Goal: Information Seeking & Learning: Check status

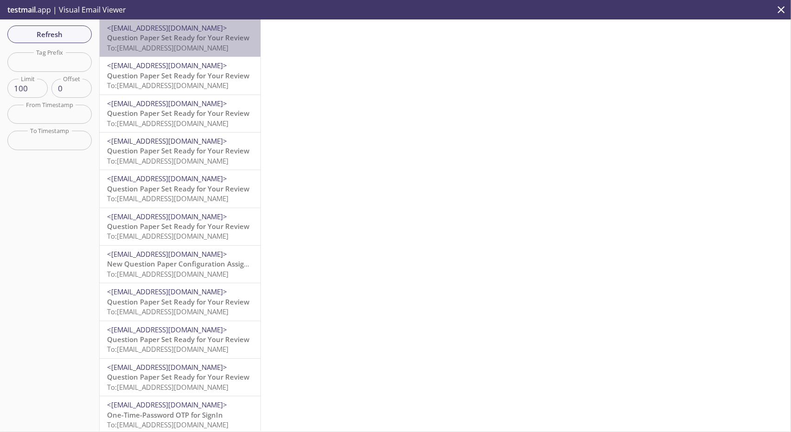
click at [207, 38] on span "Question Paper Set Ready for Your Review" at bounding box center [178, 37] width 142 height 9
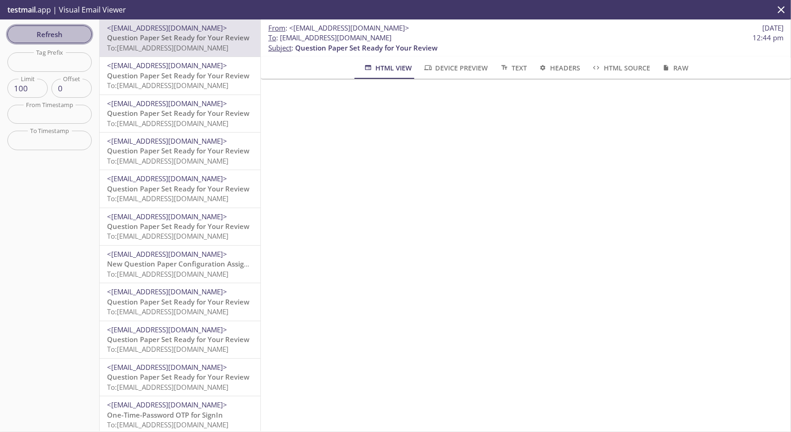
click at [48, 32] on span "Refresh" at bounding box center [50, 34] width 70 height 12
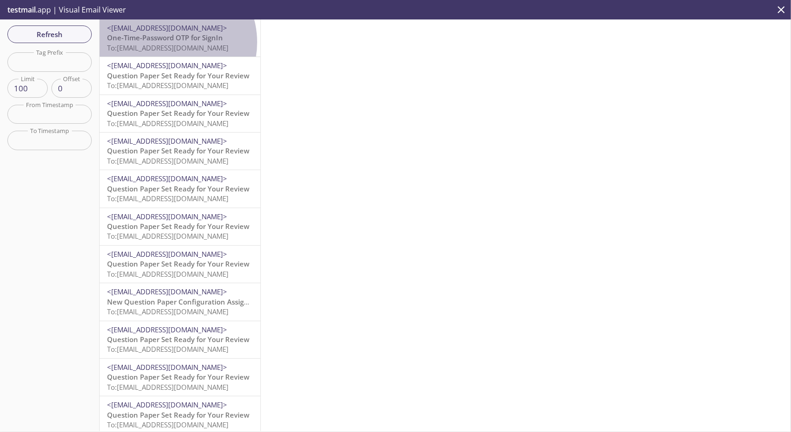
click at [169, 42] on span "One-Time-Password OTP for SignIn" at bounding box center [165, 37] width 116 height 9
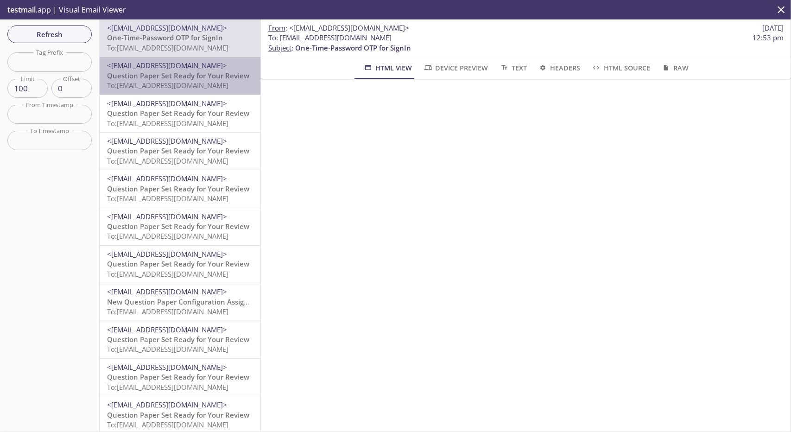
click at [193, 83] on span "To: [EMAIL_ADDRESS][DOMAIN_NAME]" at bounding box center [167, 85] width 121 height 9
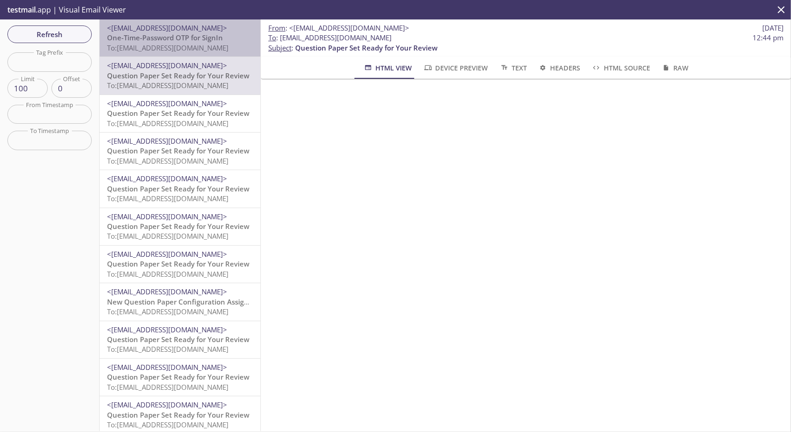
click at [194, 30] on span "<[EMAIL_ADDRESS][DOMAIN_NAME]>" at bounding box center [167, 27] width 120 height 9
